Goal: Find specific fact

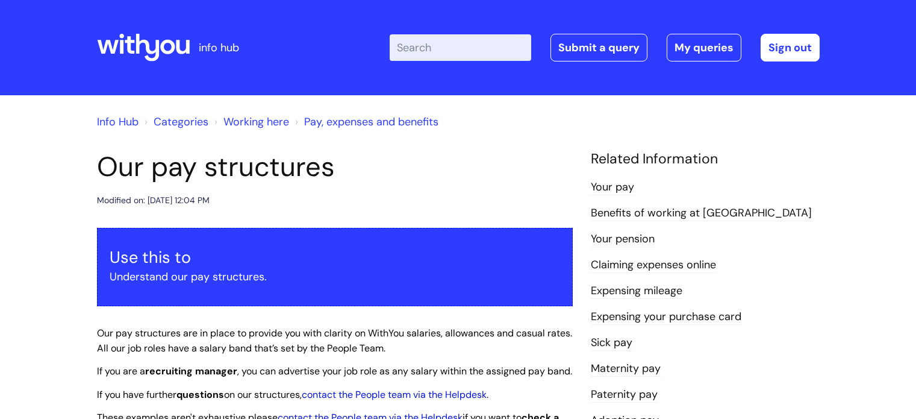
scroll to position [1463, 0]
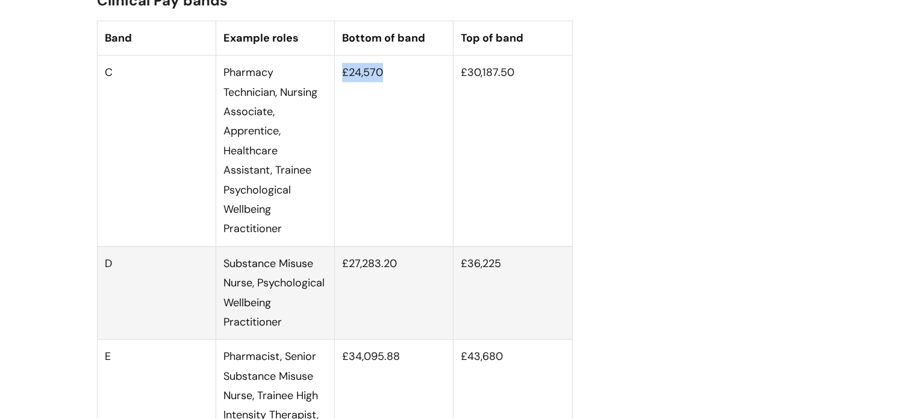
drag, startPoint x: 388, startPoint y: 82, endPoint x: 342, endPoint y: 83, distance: 46.4
click at [342, 83] on td "£24,570" at bounding box center [394, 150] width 119 height 191
copy td "£24,570"
drag, startPoint x: 519, startPoint y: 84, endPoint x: 458, endPoint y: 85, distance: 60.9
click at [458, 85] on td "£30,187.50" at bounding box center [513, 150] width 119 height 191
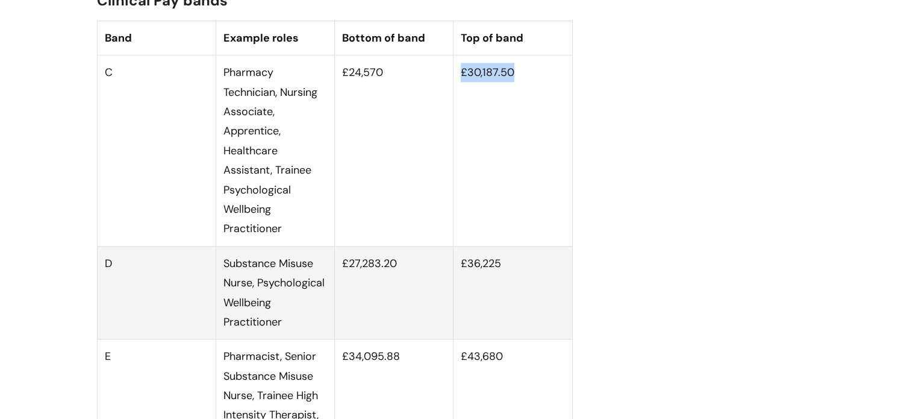
copy td "£30,187.50"
